Goal: Feedback & Contribution: Leave review/rating

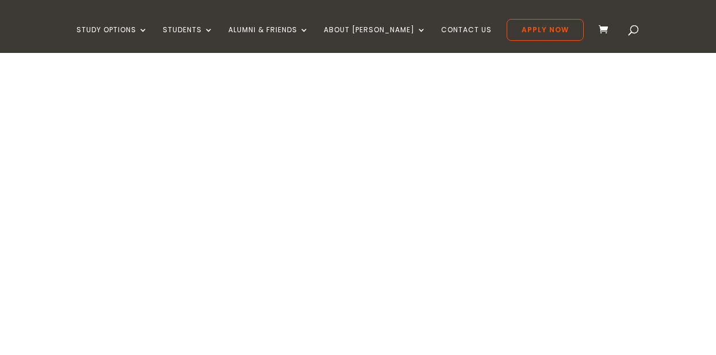
type textarea "*********"
type input "******"
type input "*******"
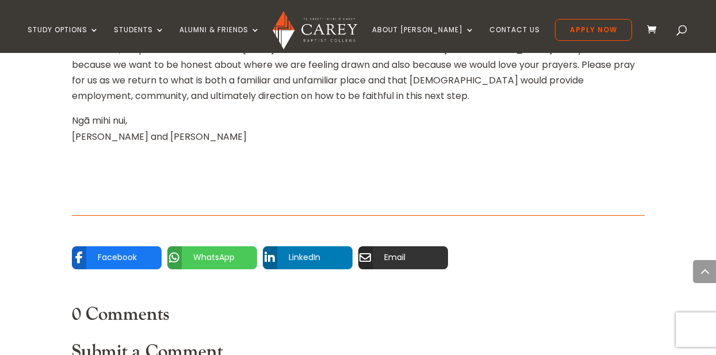
scroll to position [1386, 0]
